Goal: Task Accomplishment & Management: Manage account settings

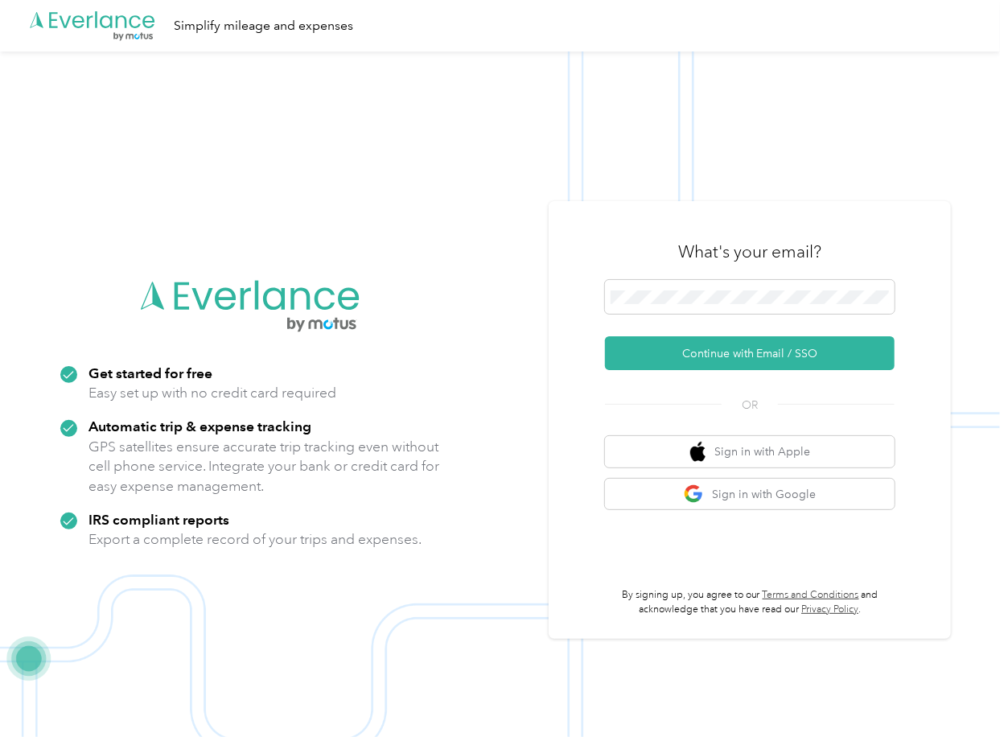
drag, startPoint x: 627, startPoint y: 359, endPoint x: 47, endPoint y: 470, distance: 591.3
click at [624, 360] on button "Continue with Email / SSO" at bounding box center [749, 353] width 289 height 34
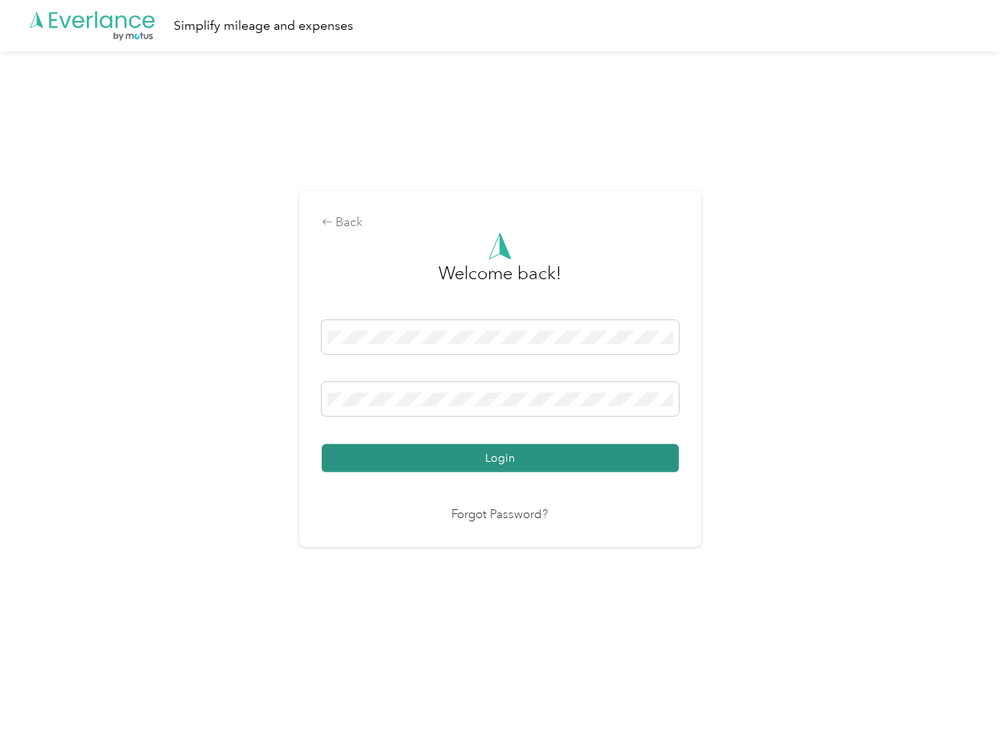
click at [381, 450] on button "Login" at bounding box center [500, 458] width 357 height 28
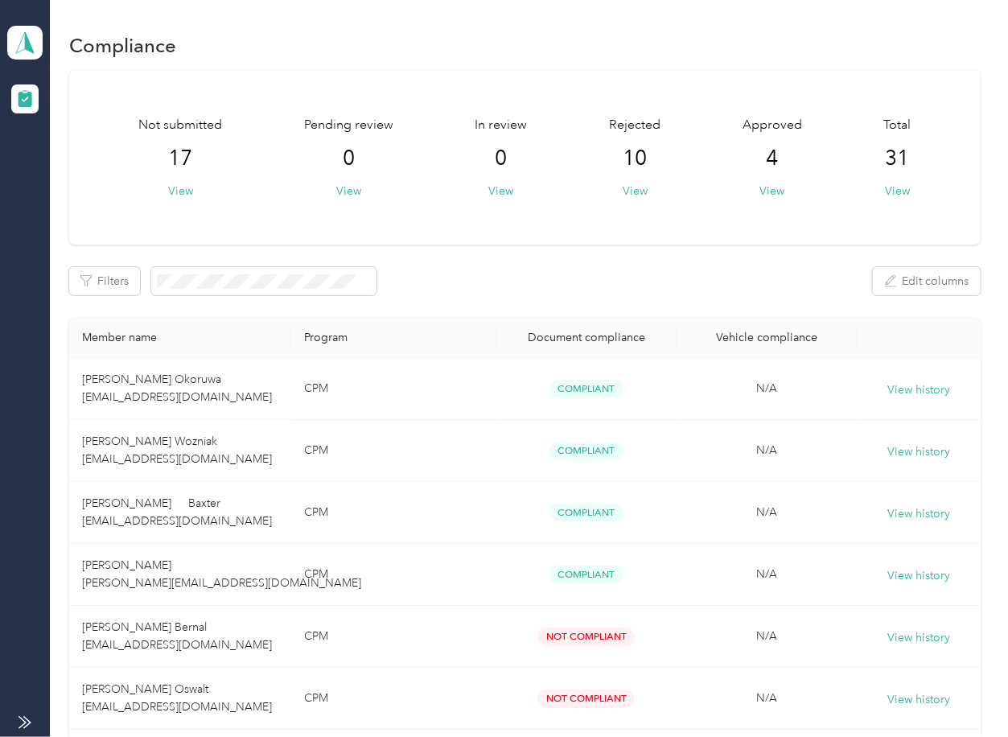
click at [618, 276] on div "Filters Edit columns" at bounding box center [524, 281] width 910 height 28
click at [29, 26] on span at bounding box center [24, 43] width 35 height 34
click at [64, 177] on div "Log out" at bounding box center [176, 168] width 316 height 28
